Goal: Book appointment/travel/reservation

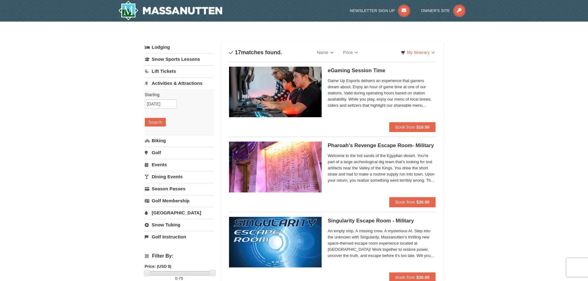
click at [163, 50] on link "Lodging" at bounding box center [179, 47] width 69 height 11
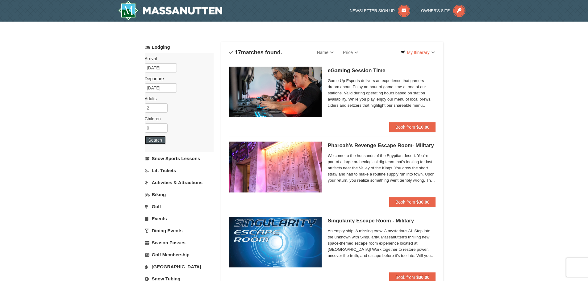
click at [150, 139] on button "Search" at bounding box center [155, 140] width 21 height 9
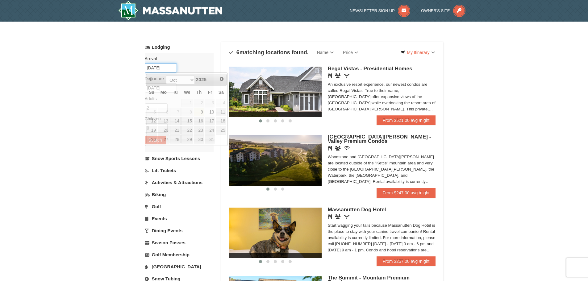
click at [157, 69] on input "[DATE]" at bounding box center [161, 67] width 32 height 9
click at [220, 110] on link "11" at bounding box center [221, 112] width 10 height 9
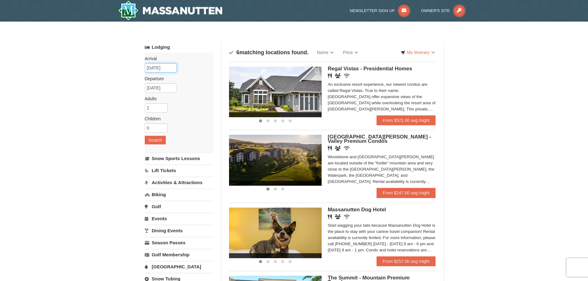
click at [156, 68] on input "[DATE]" at bounding box center [161, 67] width 32 height 9
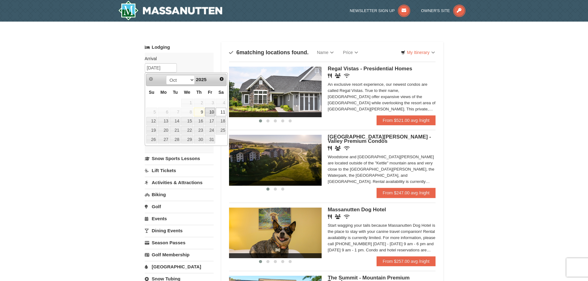
click at [213, 112] on link "10" at bounding box center [210, 112] width 10 height 9
type input "[DATE]"
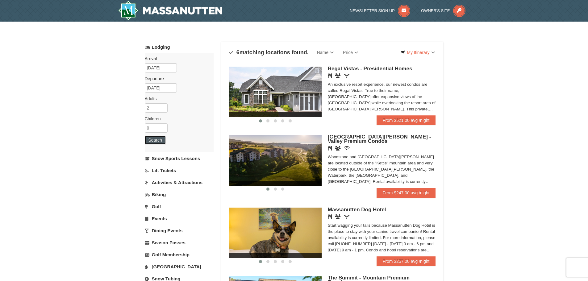
click at [159, 141] on button "Search" at bounding box center [155, 140] width 21 height 9
